Goal: Book appointment/travel/reservation

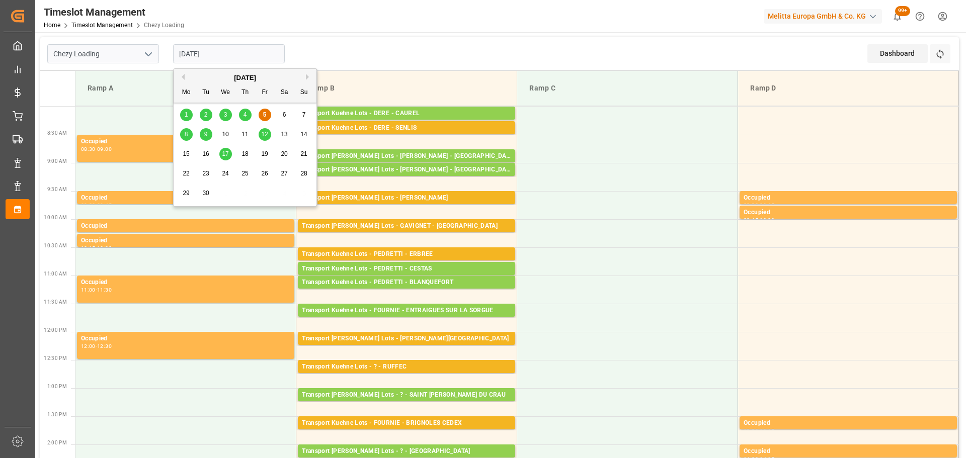
click at [241, 56] on input "[DATE]" at bounding box center [229, 53] width 112 height 19
click at [188, 135] on span "8" at bounding box center [187, 134] width 4 height 7
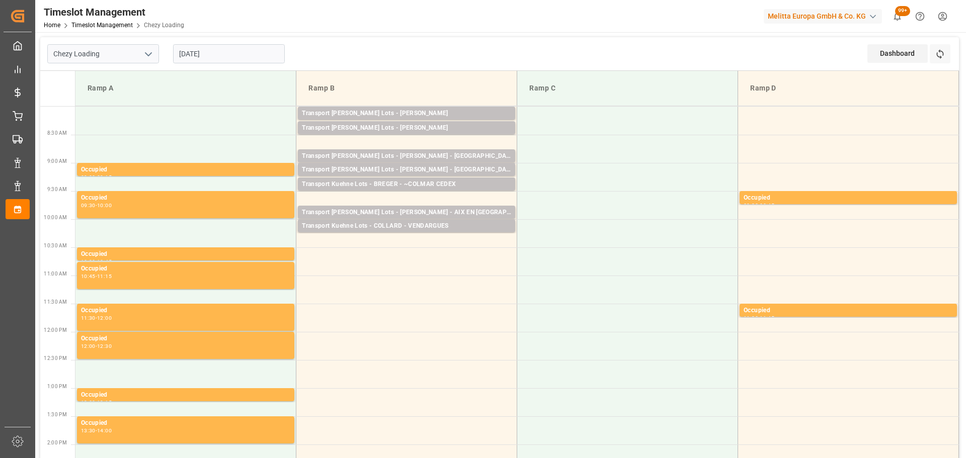
click at [209, 49] on input "[DATE]" at bounding box center [229, 53] width 112 height 19
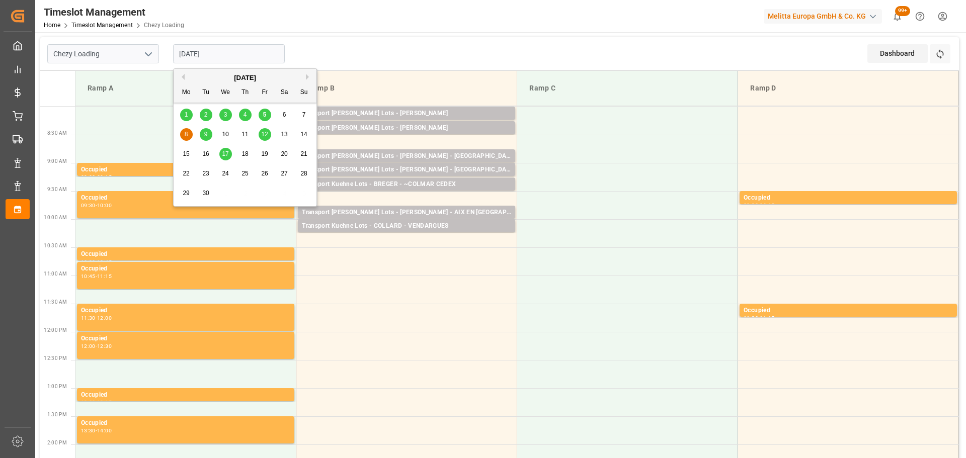
click at [249, 110] on div "4" at bounding box center [245, 115] width 13 height 12
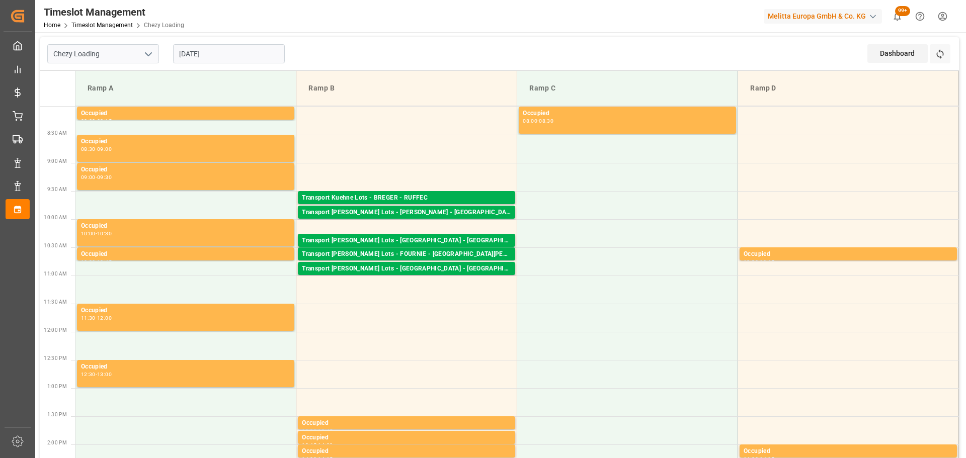
click at [221, 54] on input "[DATE]" at bounding box center [229, 53] width 112 height 19
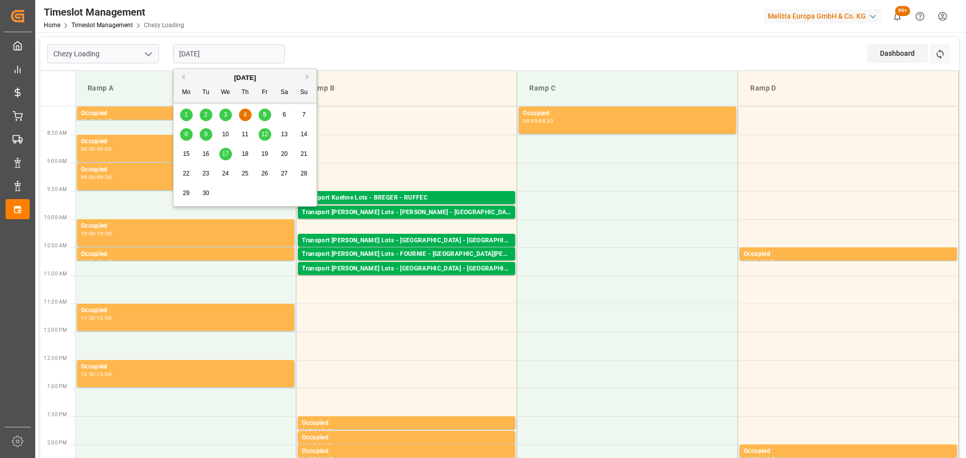
click at [262, 112] on div "5" at bounding box center [265, 115] width 13 height 12
type input "[DATE]"
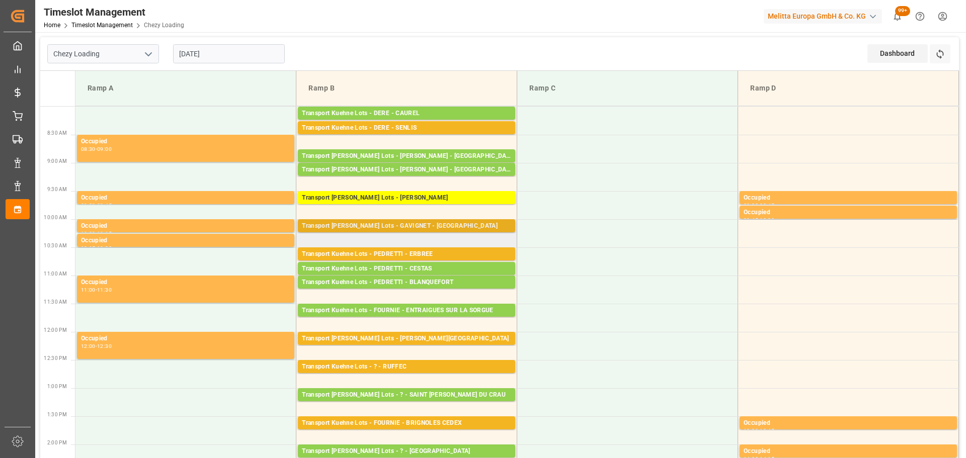
click at [412, 224] on div "Transport [PERSON_NAME] Lots - GAVIGNET - [GEOGRAPHIC_DATA]" at bounding box center [406, 226] width 209 height 10
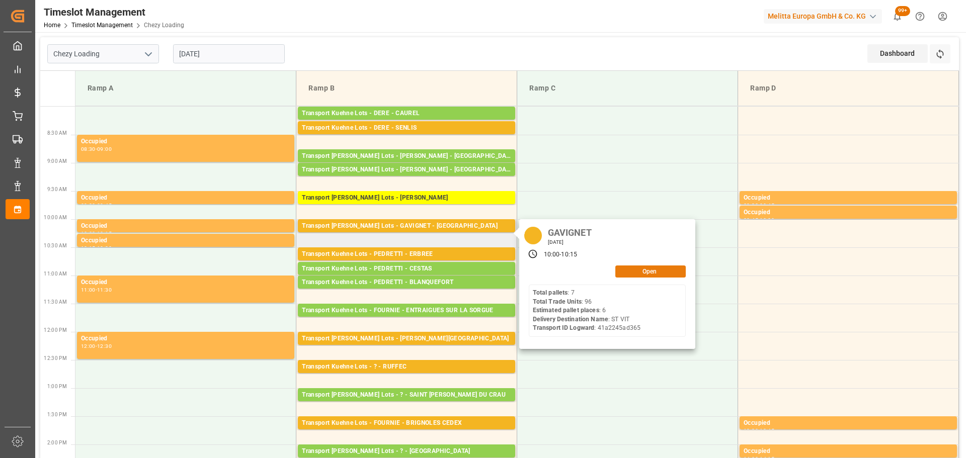
click at [663, 272] on button "Open" at bounding box center [650, 272] width 70 height 12
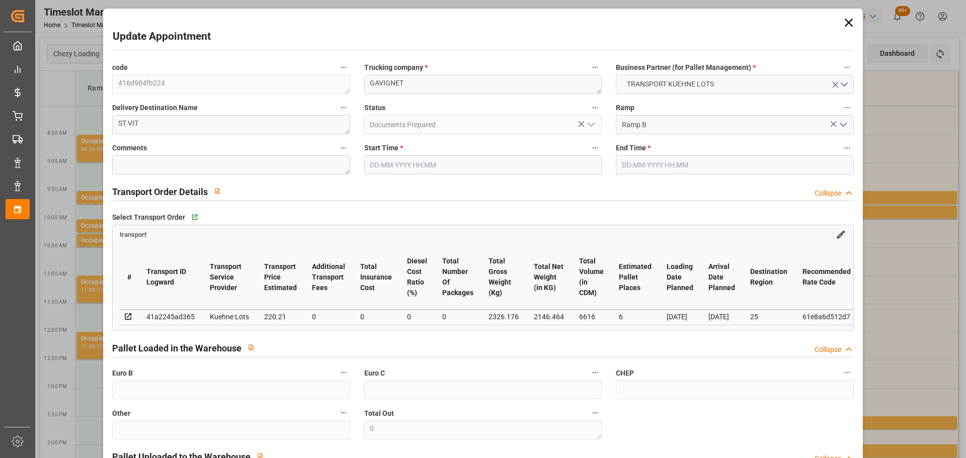
type input "[DATE] 10:00"
type input "[DATE] 10:15"
type input "[DATE] 12:37"
type input "[DATE] 11:24"
type input "[DATE]"
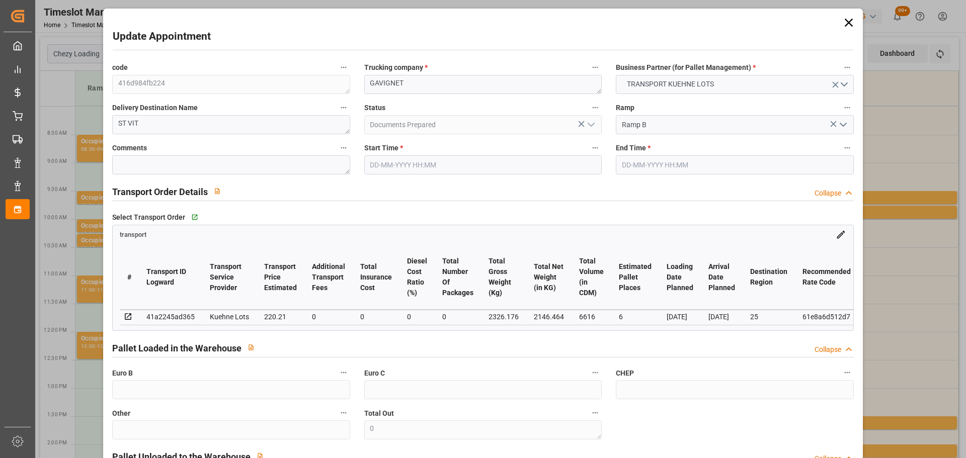
type input "[DATE]"
click at [378, 168] on input "[DATE] 10:00" at bounding box center [482, 164] width 237 height 19
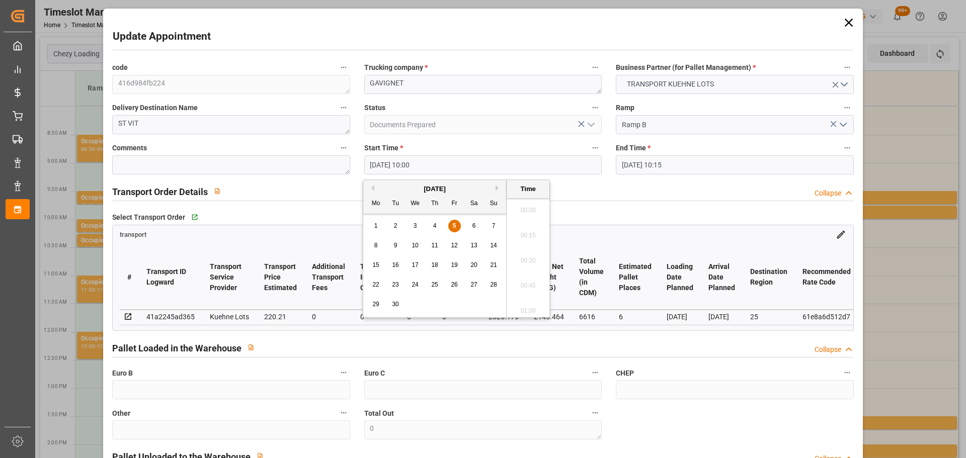
scroll to position [959, 0]
click at [379, 246] on div "8" at bounding box center [376, 246] width 13 height 12
click at [532, 301] on li "10:30" at bounding box center [528, 307] width 43 height 25
type input "[DATE] 10:30"
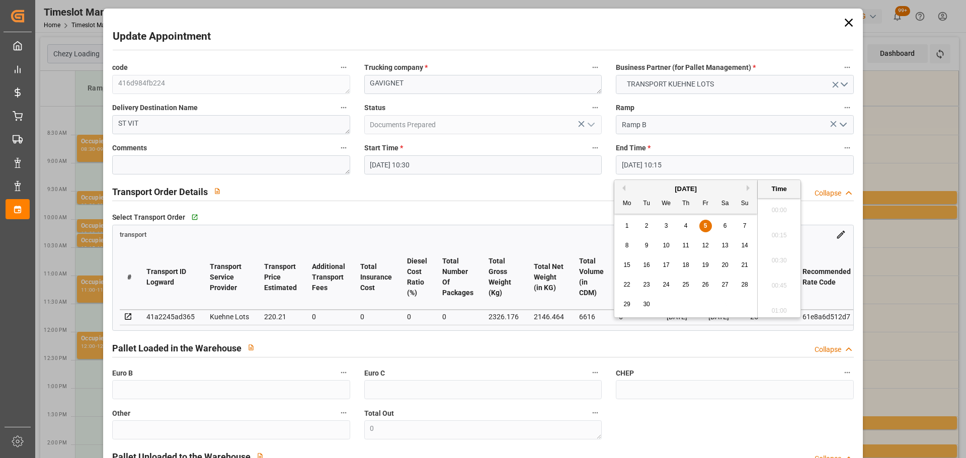
click at [652, 155] on input "[DATE] 10:15" at bounding box center [734, 164] width 237 height 19
click at [629, 241] on div "8" at bounding box center [627, 246] width 13 height 12
click at [775, 300] on li "10:45" at bounding box center [779, 307] width 43 height 25
type input "[DATE] 10:45"
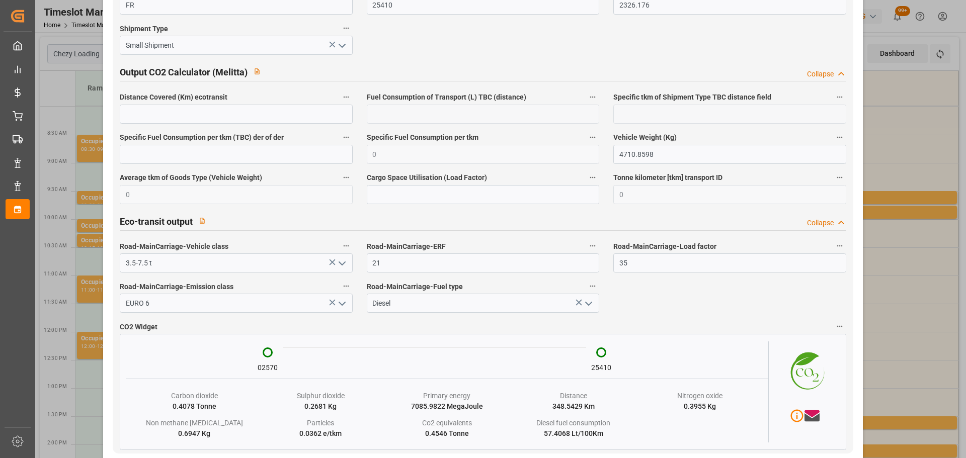
scroll to position [1663, 0]
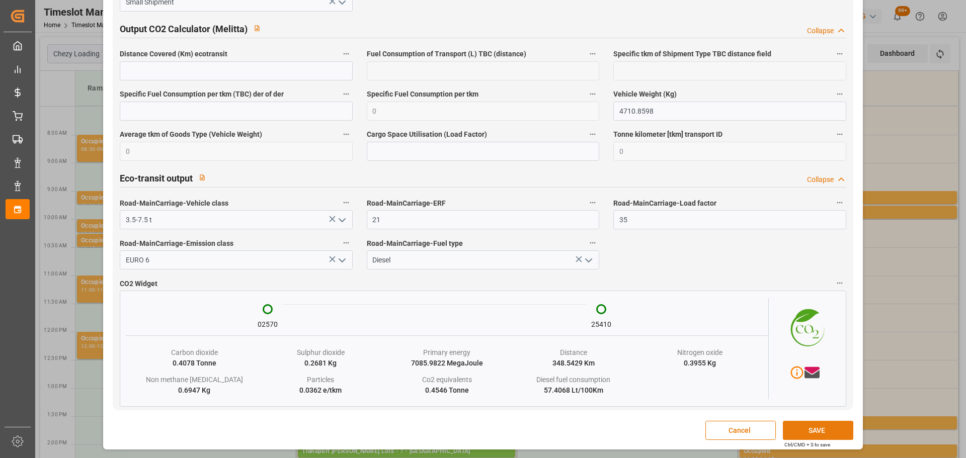
click at [799, 435] on button "SAVE" at bounding box center [818, 430] width 70 height 19
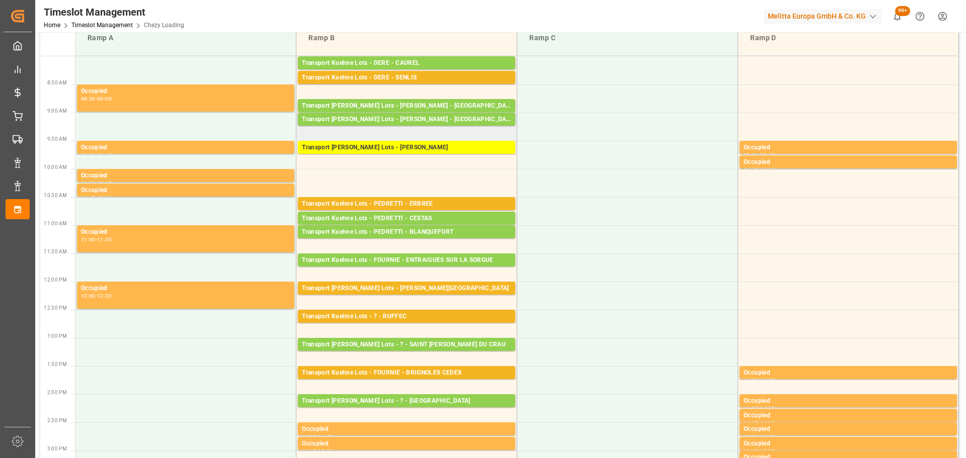
scroll to position [0, 0]
